Goal: Task Accomplishment & Management: Manage account settings

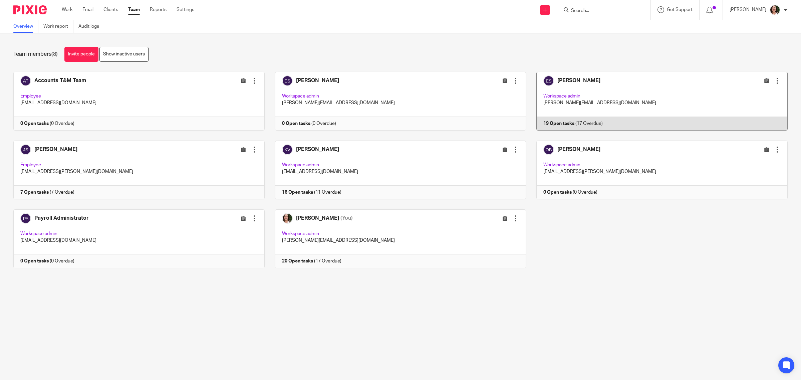
click at [551, 75] on link at bounding box center [657, 101] width 262 height 59
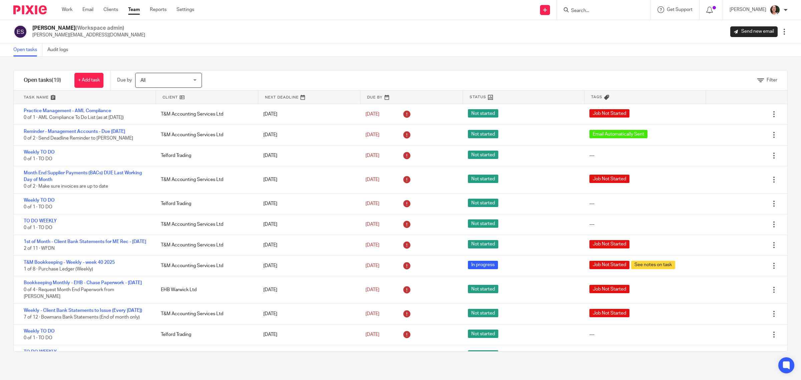
click at [166, 95] on link at bounding box center [207, 96] width 102 height 13
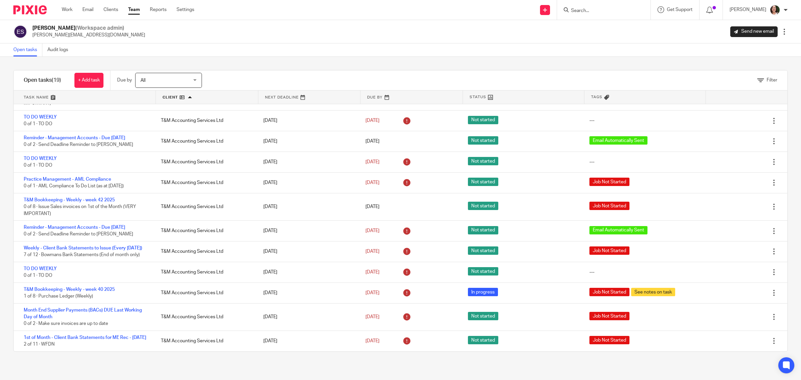
scroll to position [220, 0]
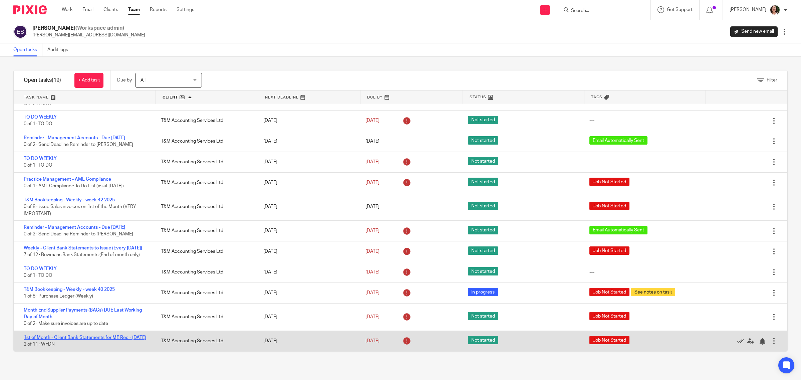
click at [99, 335] on link "1st of Month - Client Bank Statements for ME Rec - October 2025" at bounding box center [85, 337] width 122 height 5
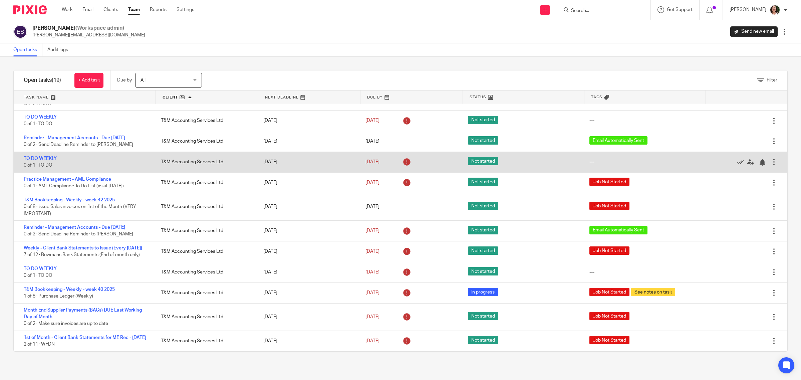
scroll to position [220, 0]
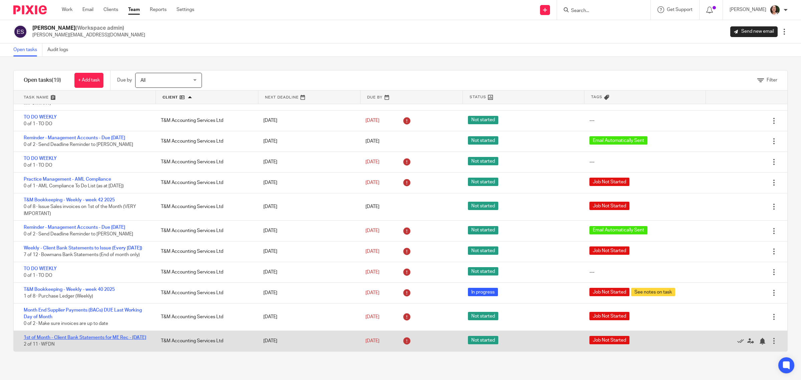
click at [124, 335] on link "1st of Month - Client Bank Statements for ME Rec - [DATE]" at bounding box center [85, 337] width 122 height 5
